Goal: Check status: Check status

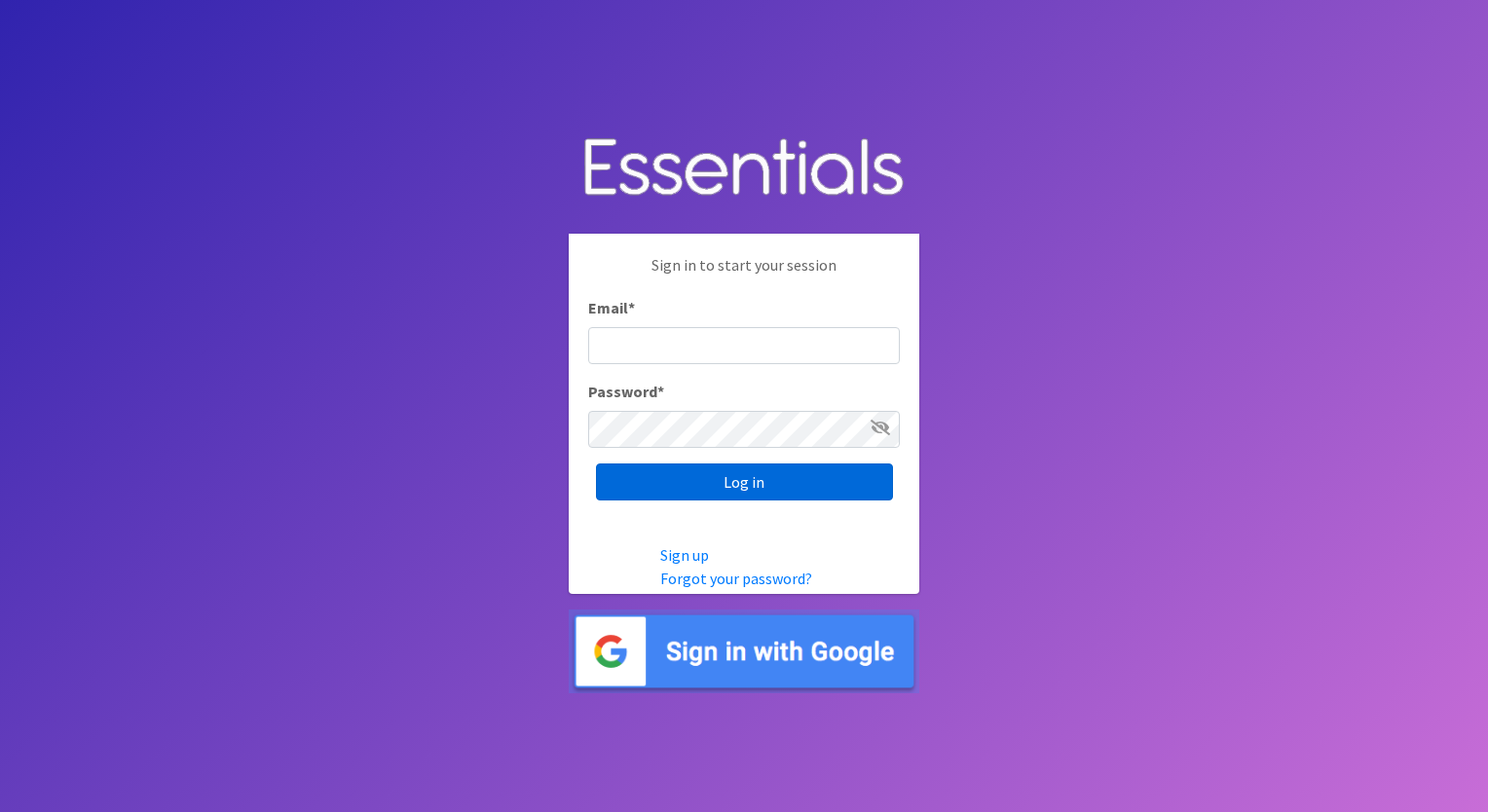
type input "execdir@periodproject.org"
click at [767, 473] on input "Log in" at bounding box center [744, 481] width 297 height 37
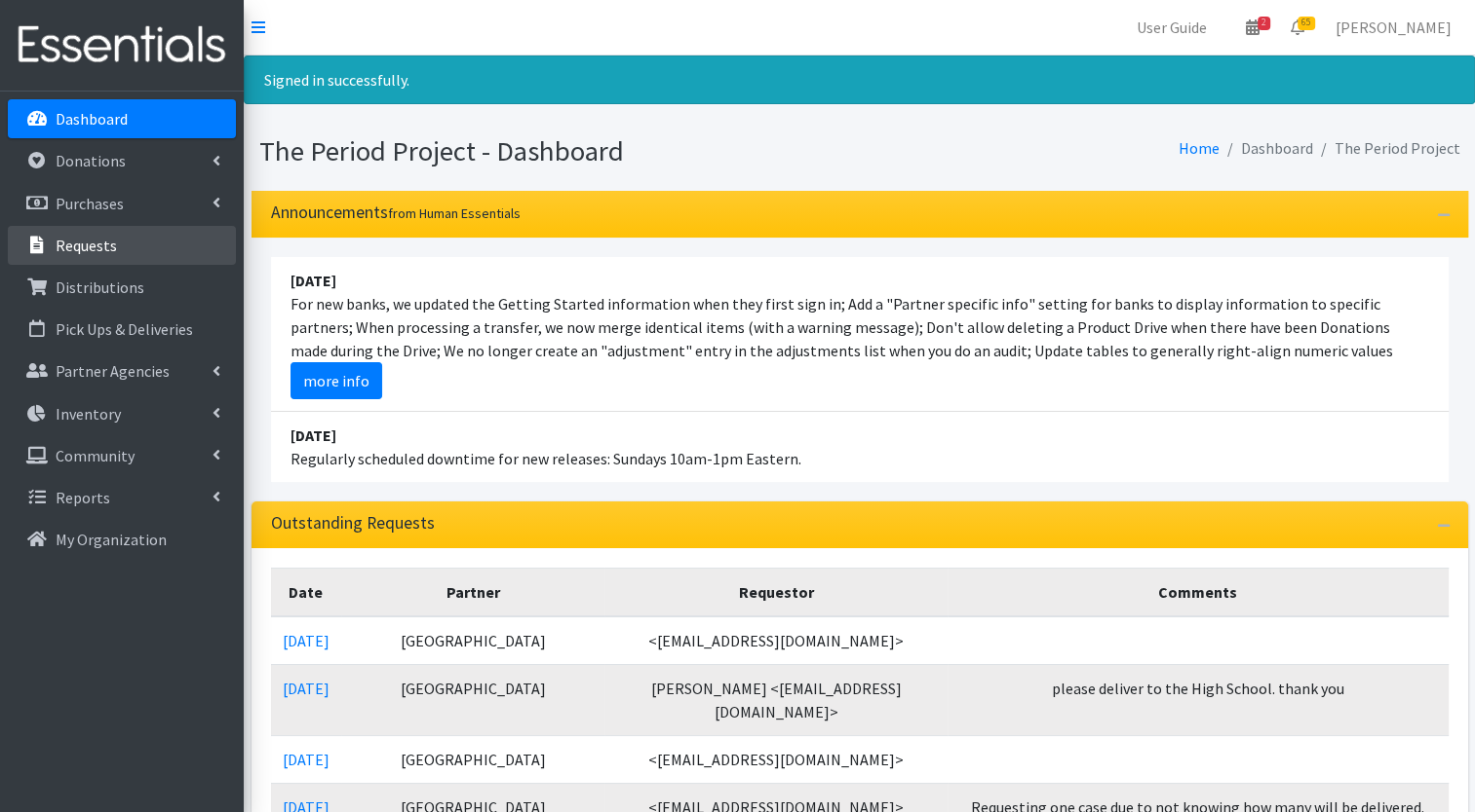
click at [95, 246] on p "Requests" at bounding box center [86, 245] width 62 height 20
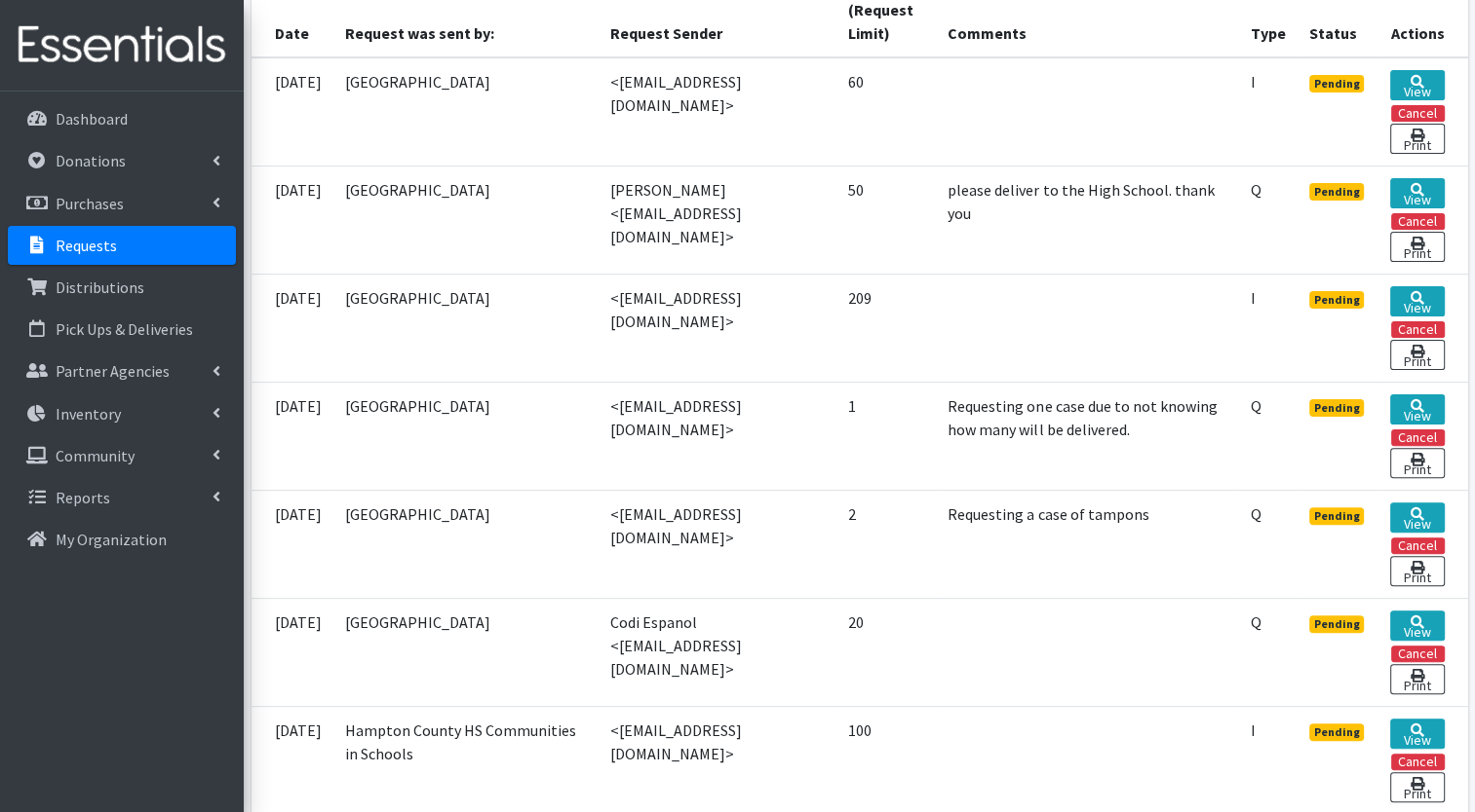
scroll to position [496, 0]
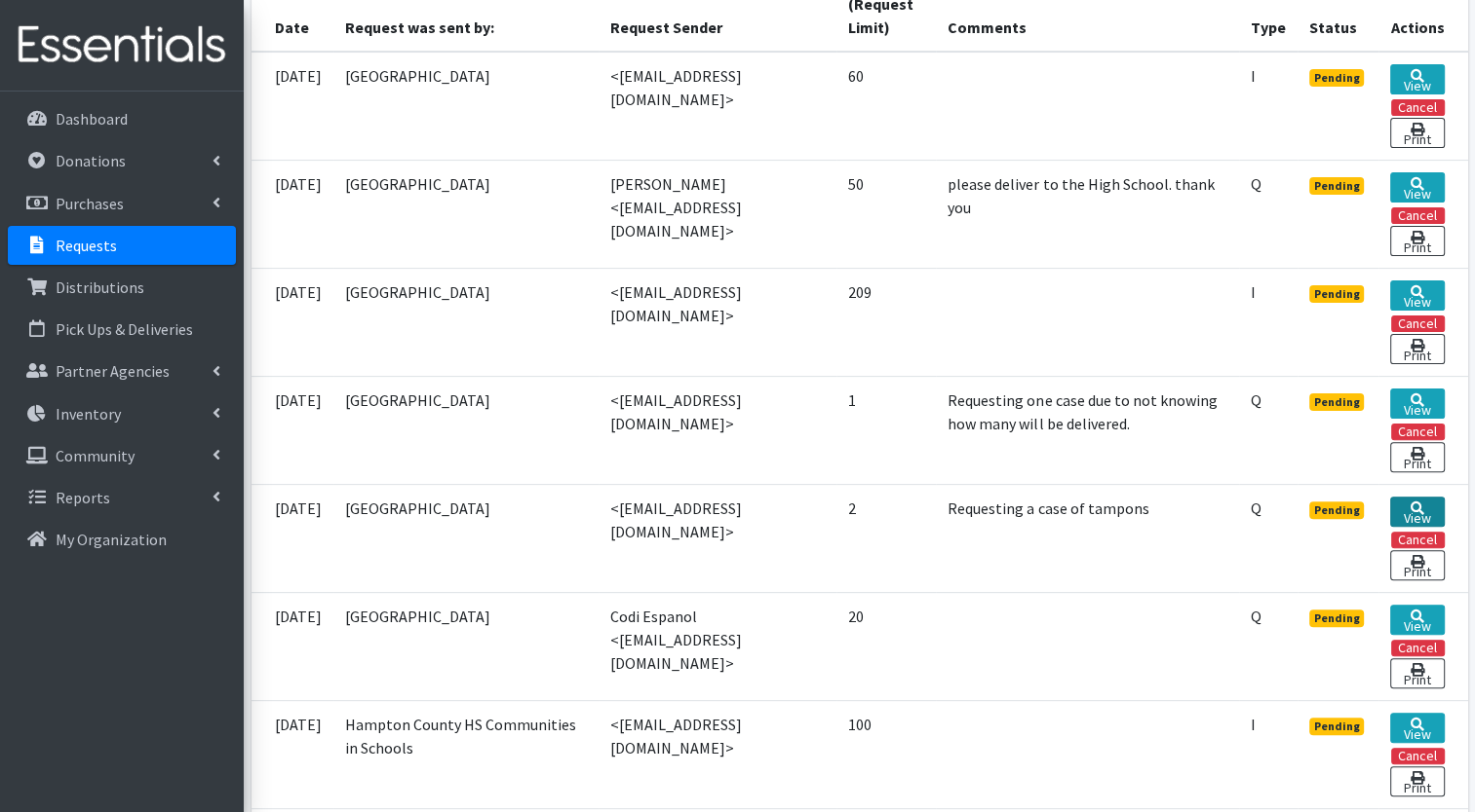
click at [1425, 512] on link "View" at bounding box center [1416, 511] width 54 height 30
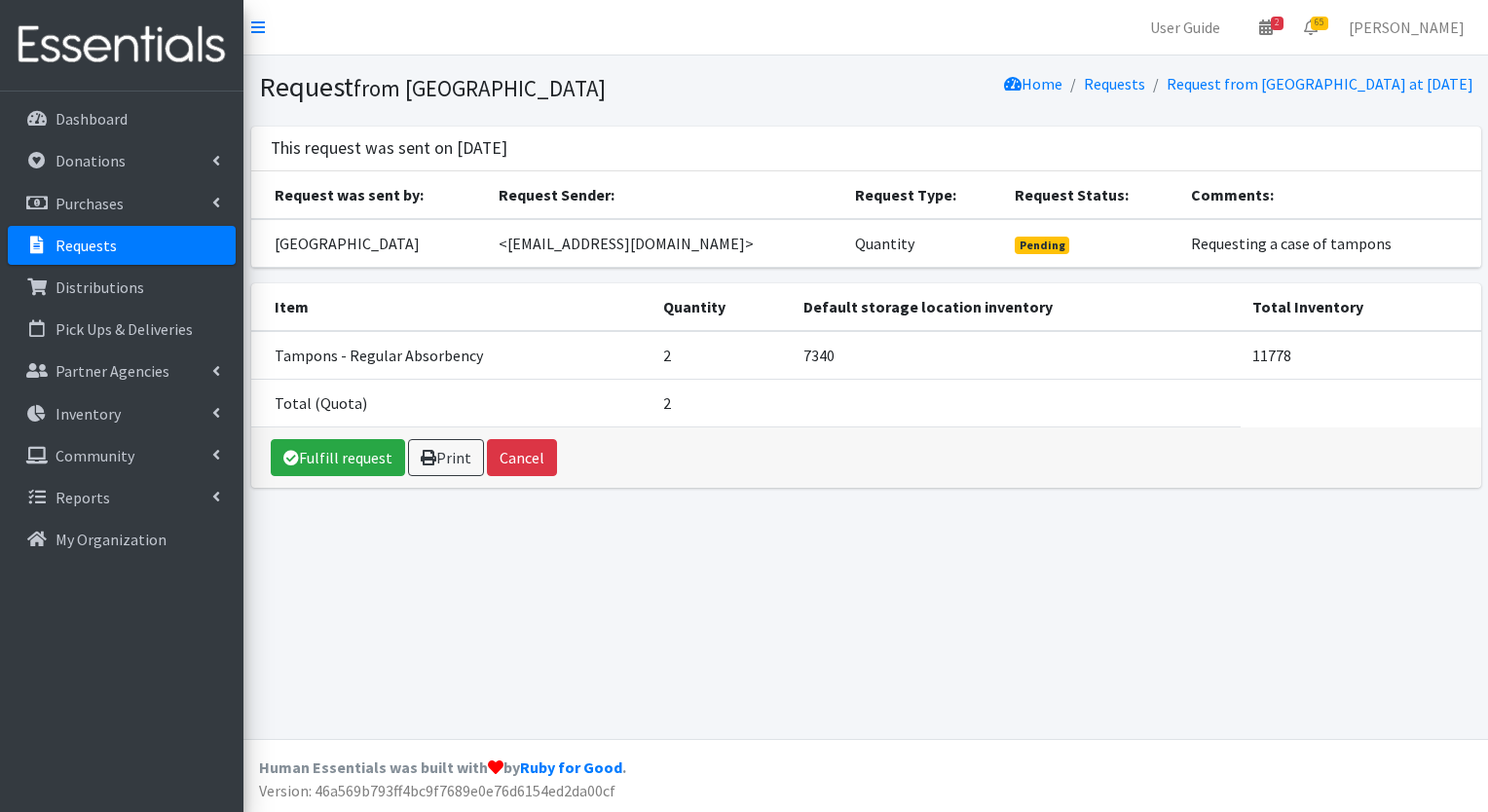
click at [134, 243] on link "Requests" at bounding box center [122, 245] width 228 height 39
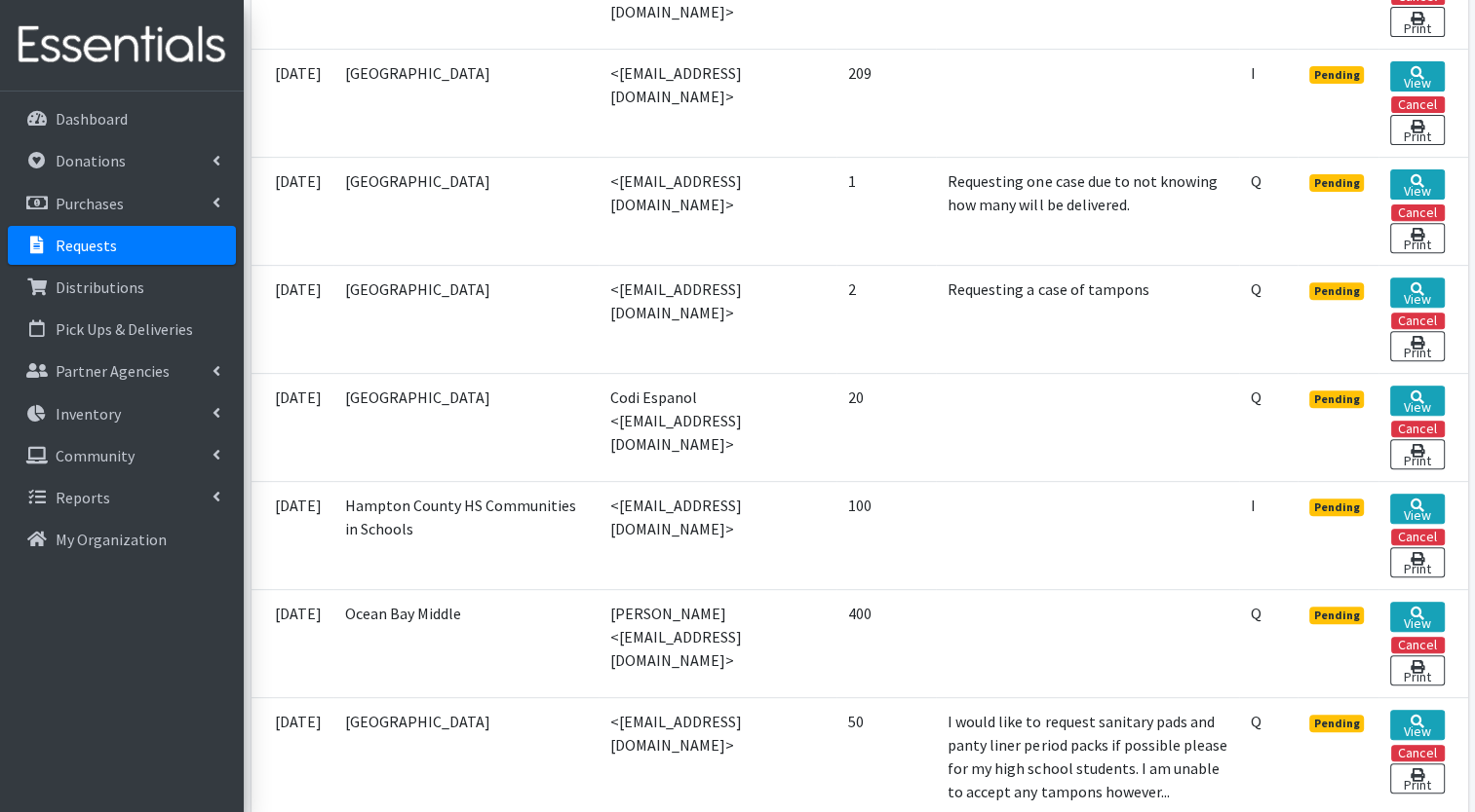
scroll to position [698, 0]
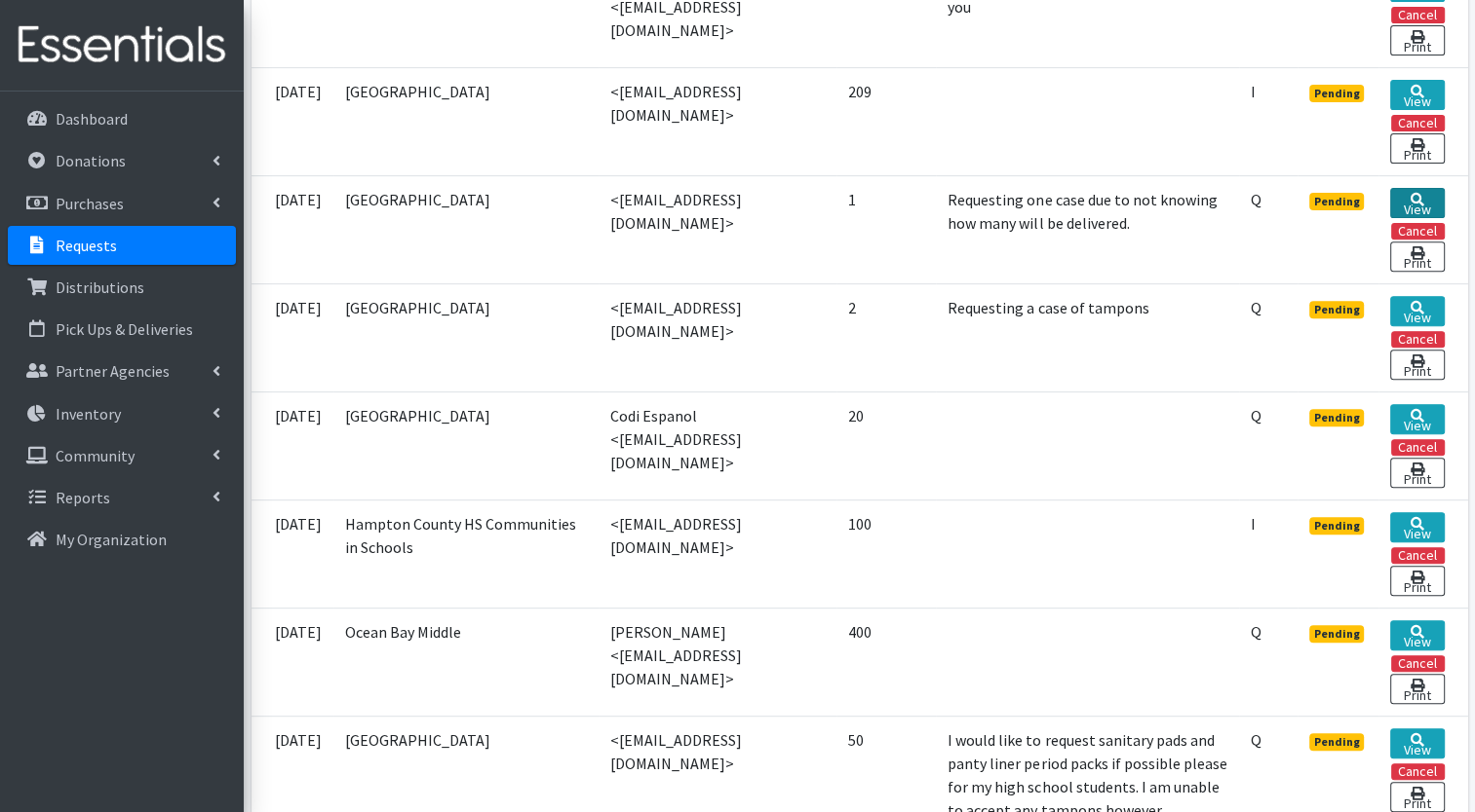
click at [1403, 204] on link "View" at bounding box center [1416, 203] width 54 height 30
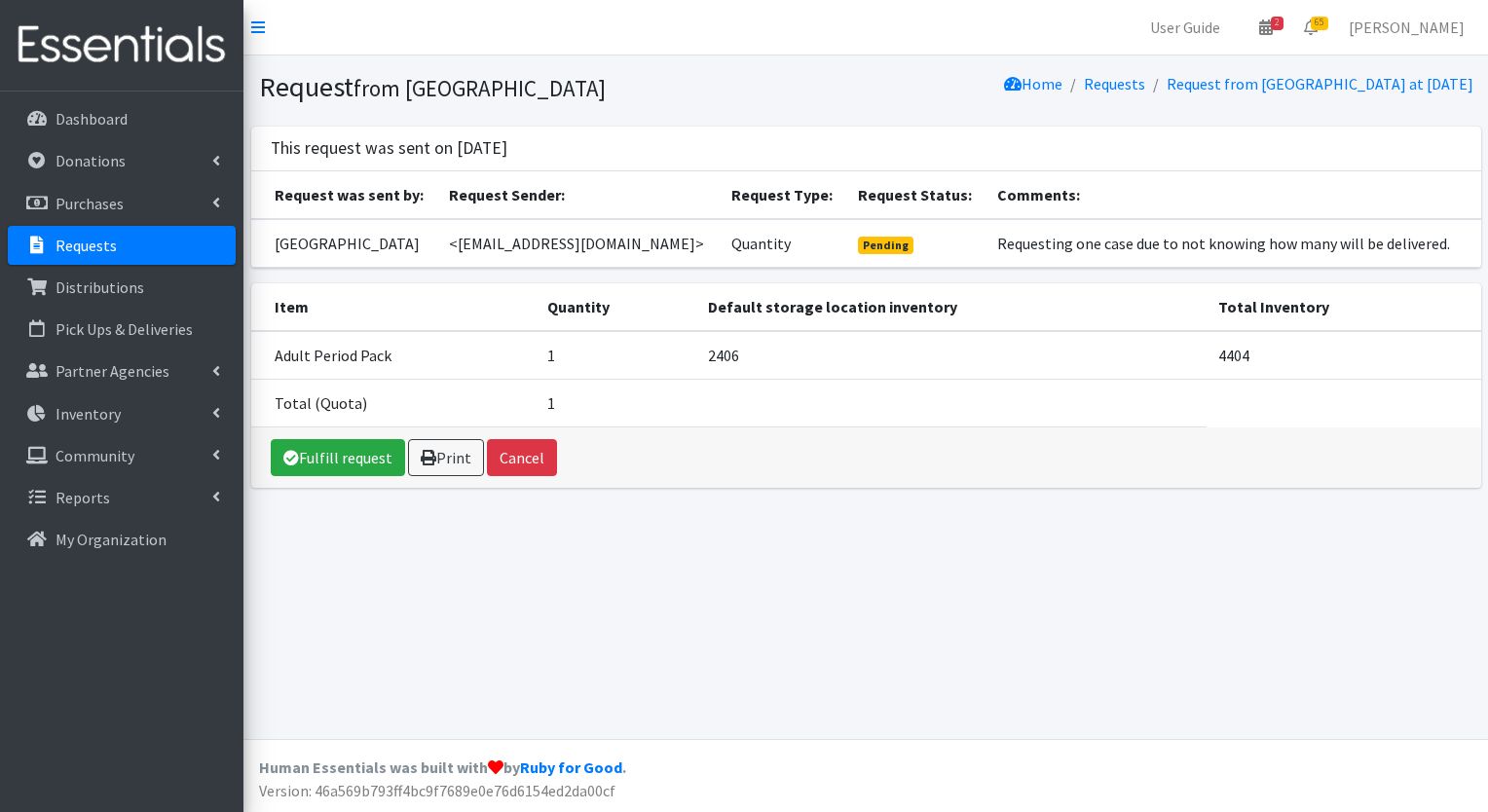
click at [67, 243] on p "Requests" at bounding box center [86, 245] width 62 height 20
